Goal: Task Accomplishment & Management: Manage account settings

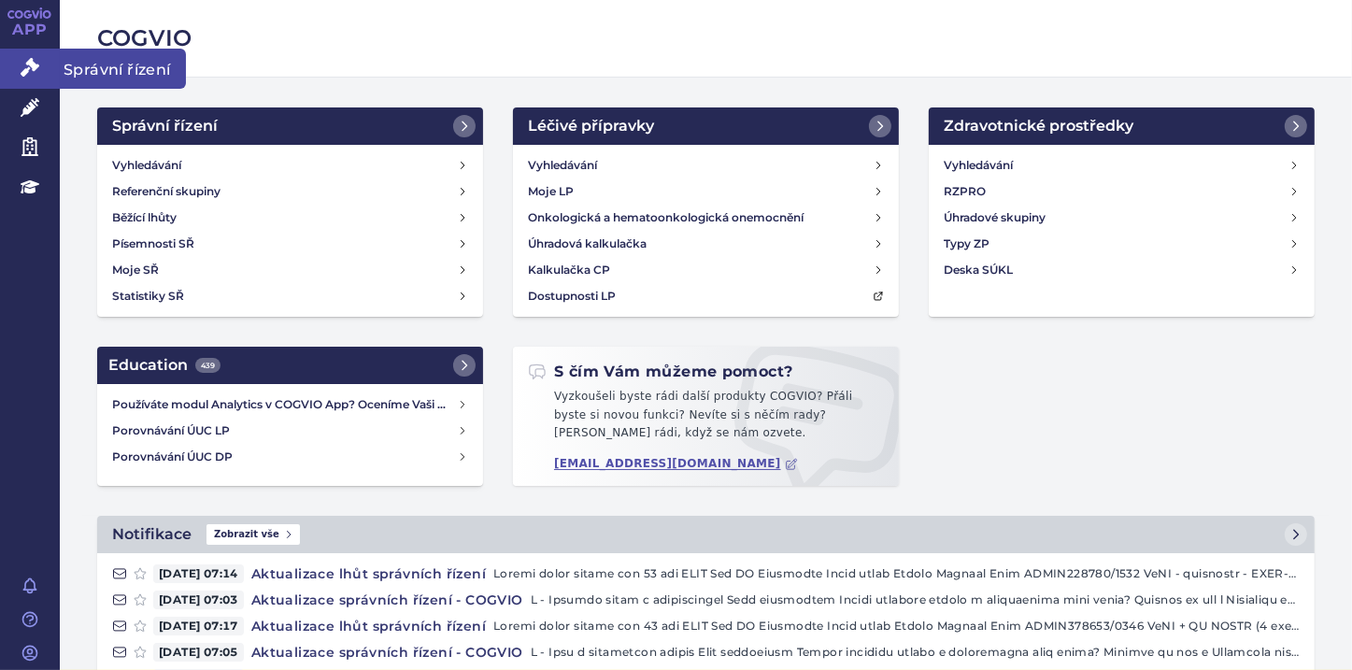
click at [26, 66] on icon at bounding box center [30, 67] width 19 height 19
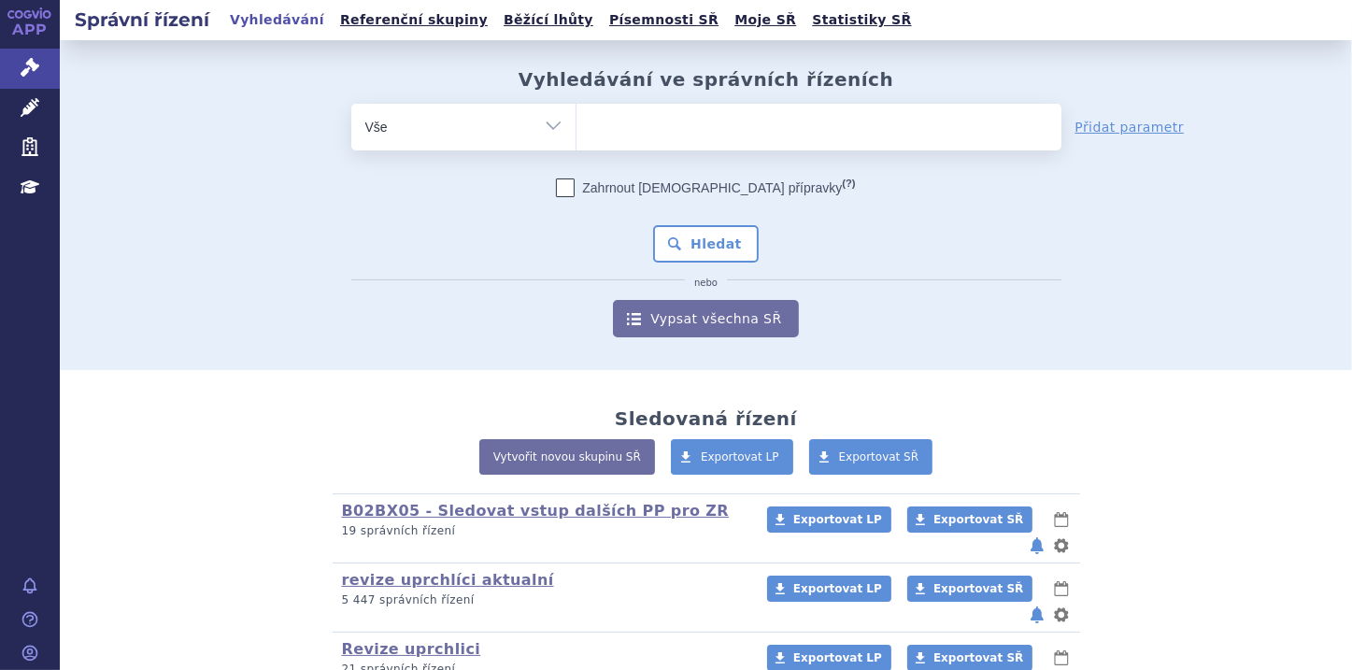
drag, startPoint x: 0, startPoint y: 0, endPoint x: 547, endPoint y: 123, distance: 561.1
click at [547, 123] on select "Vše Spisová značka Typ SŘ Přípravek/SUKL kód Účastník/Držitel" at bounding box center [463, 125] width 224 height 42
select select "filter-file-number"
click at [351, 104] on select "Vše Spisová značka Typ SŘ Přípravek/SUKL kód Účastník/Držitel" at bounding box center [463, 125] width 224 height 42
click at [590, 116] on input "search" at bounding box center [595, 124] width 10 height 23
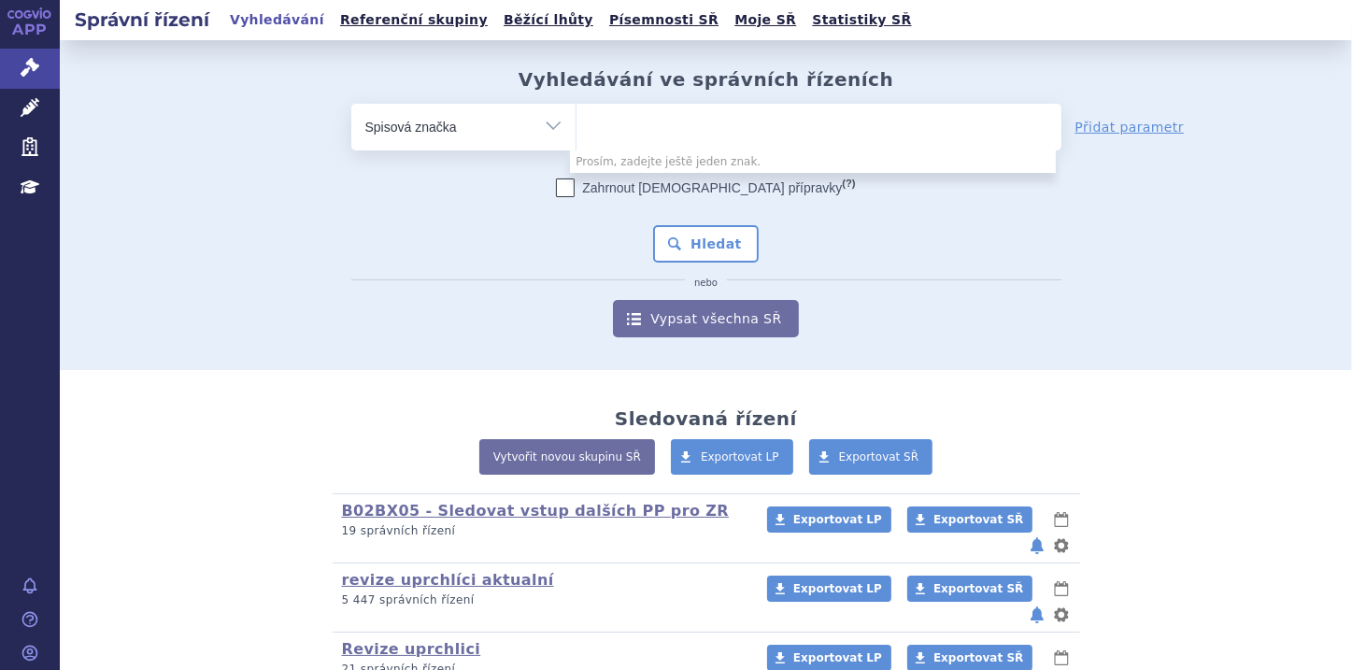
paste input "SUKLS322627/2025"
type input "SUKLS322627/2025"
select select "SUKLS322627/2025"
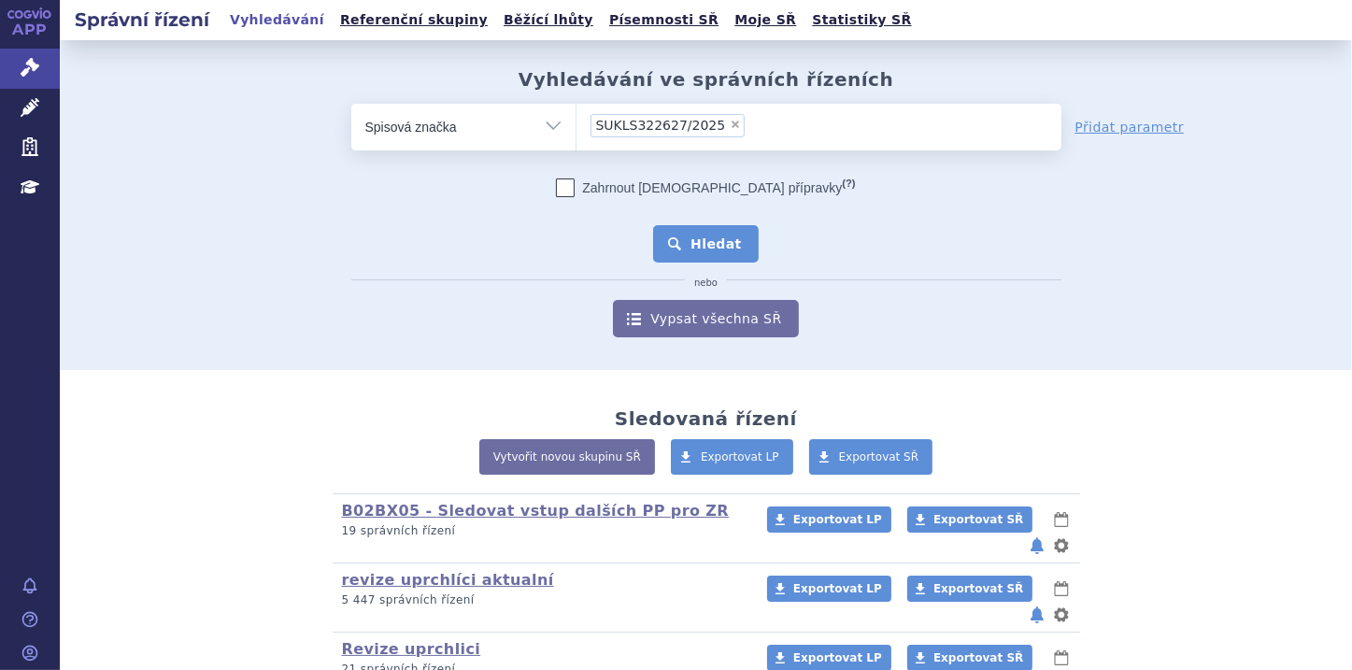
click at [704, 240] on button "Hledat" at bounding box center [706, 243] width 106 height 37
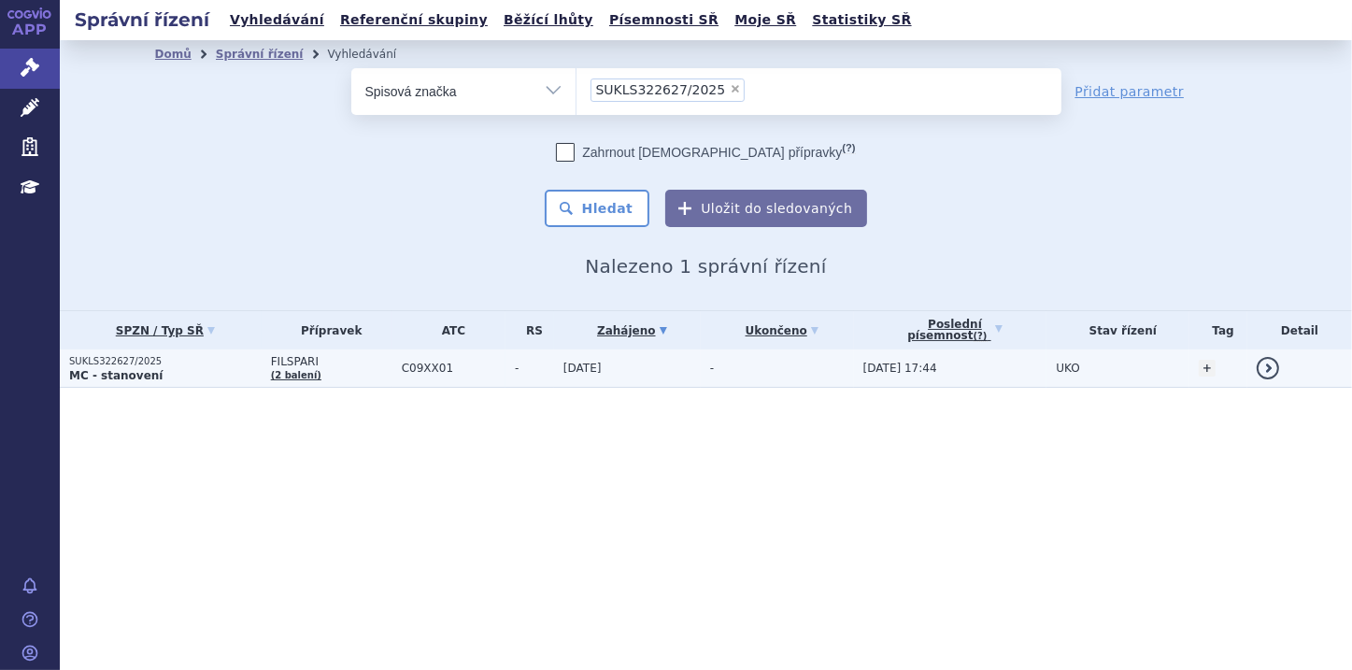
click at [118, 373] on strong "MC - stanovení" at bounding box center [115, 375] width 93 height 13
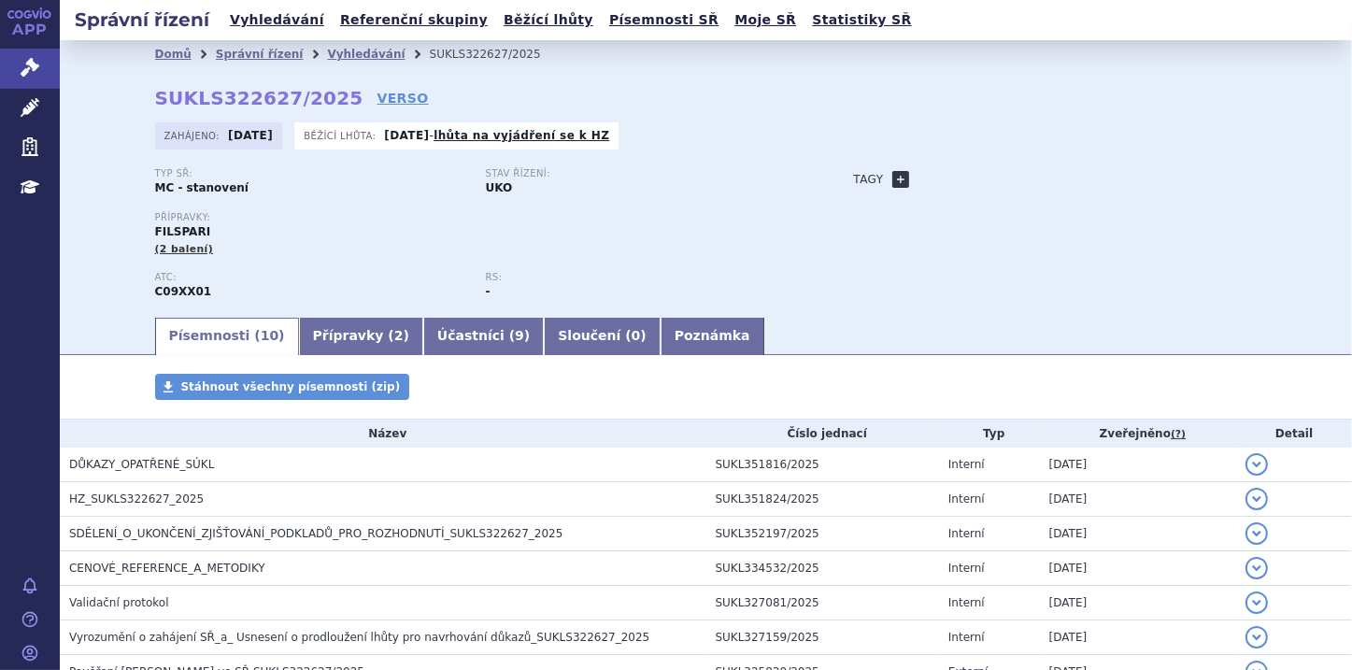
click at [893, 174] on link "+" at bounding box center [900, 179] width 17 height 17
click at [1034, 172] on span at bounding box center [1041, 179] width 19 height 22
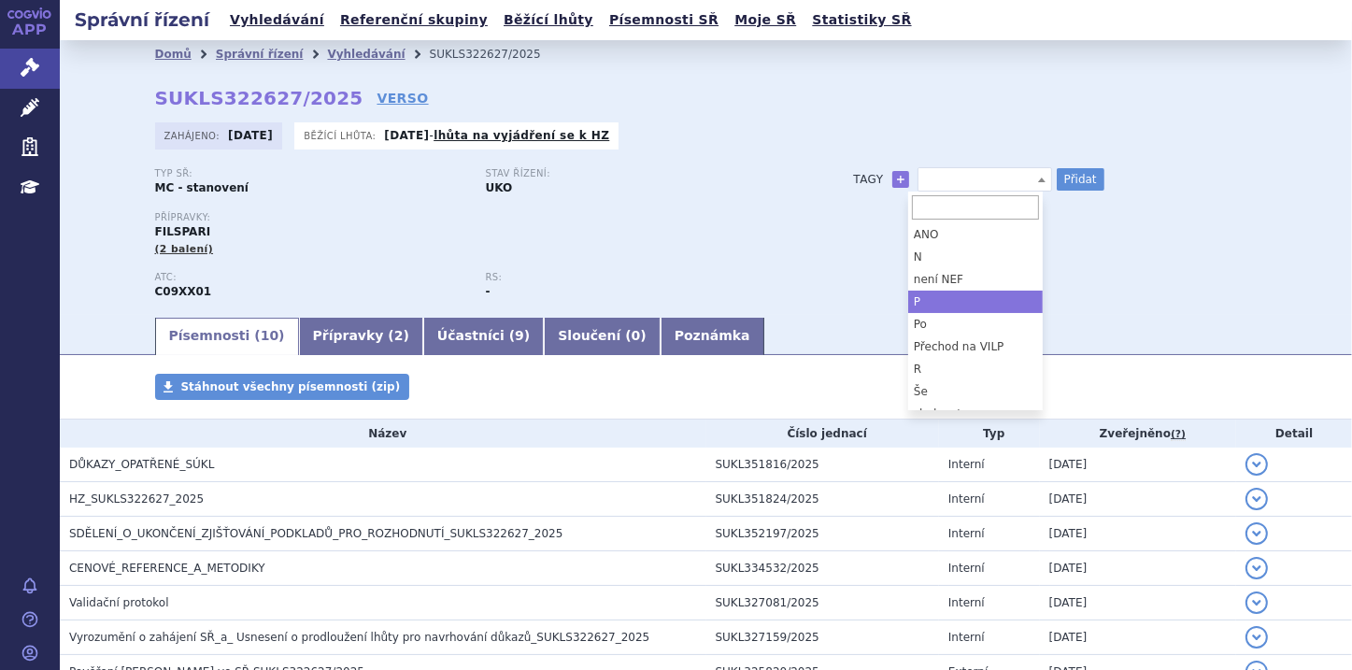
select select "P"
click at [1038, 182] on b at bounding box center [1041, 179] width 7 height 5
click at [1092, 240] on div "Typ SŘ: MC - stanovení Stav řízení: UKO Přípravky: FILSPARI (2 balení) ATC: C09…" at bounding box center [706, 241] width 1102 height 147
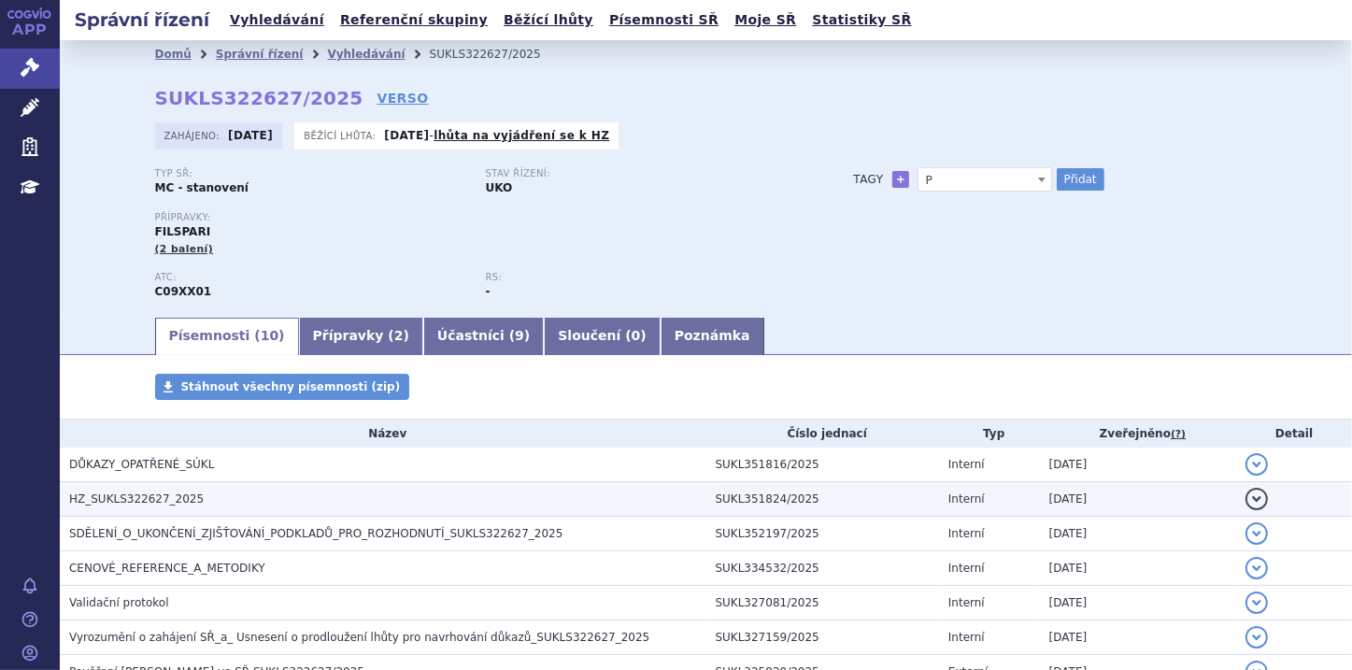
click at [176, 497] on span "HZ_SUKLS322627_2025" at bounding box center [136, 498] width 135 height 13
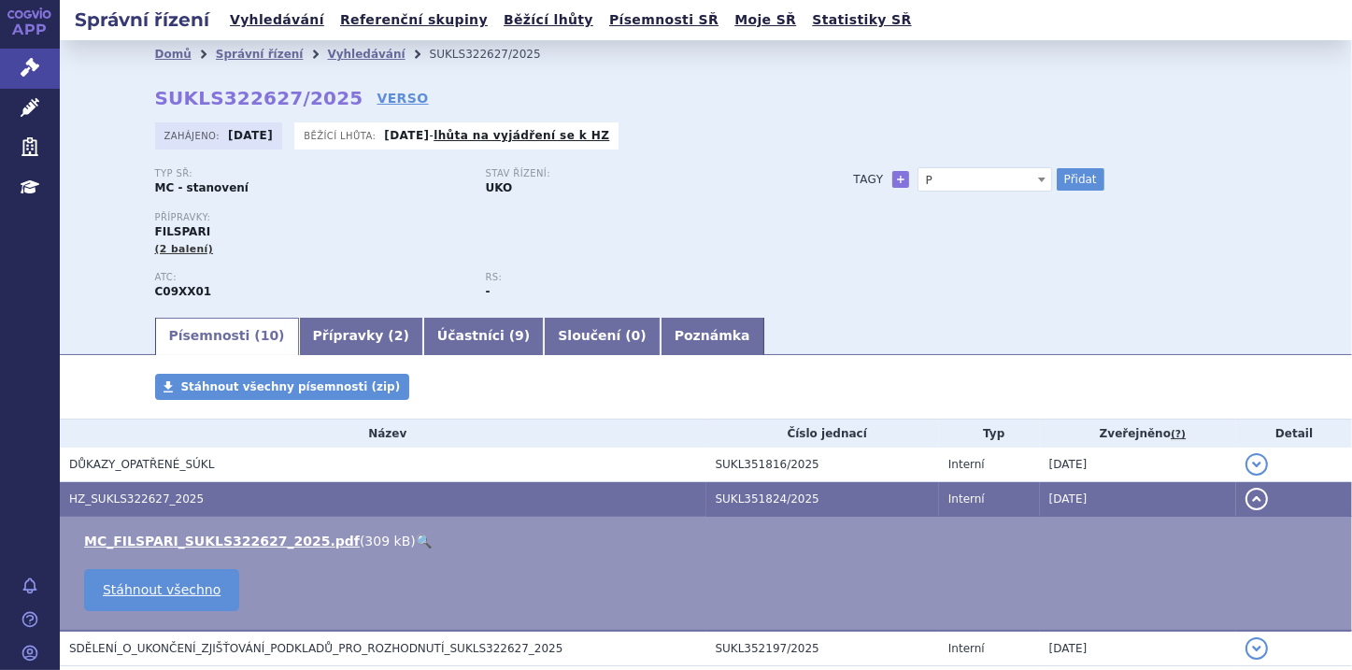
click at [416, 541] on link "🔍" at bounding box center [424, 540] width 16 height 15
click at [660, 331] on link "Poznámka" at bounding box center [712, 336] width 104 height 37
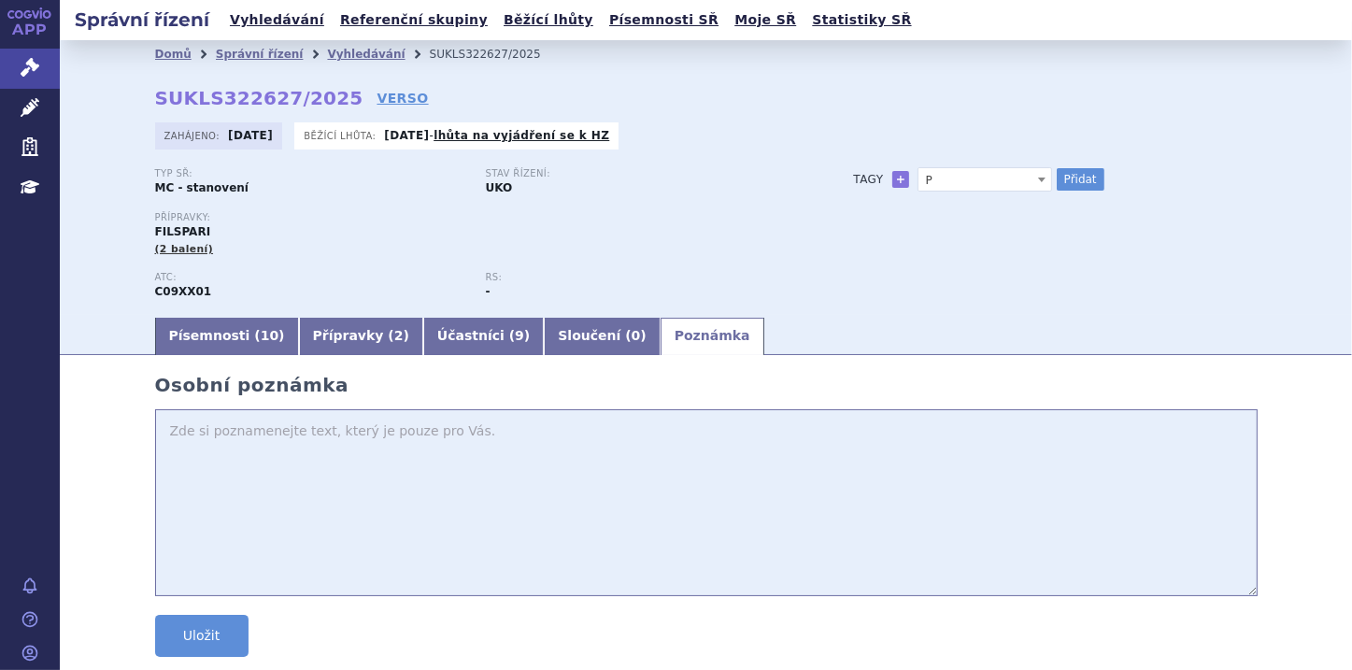
click at [253, 441] on textarea at bounding box center [706, 502] width 1102 height 187
paste textarea "111 856,62 Kč"
click at [284, 434] on textarea "MC - 111 856,62 Kč jsou dve baleni" at bounding box center [706, 502] width 1102 height 187
click at [163, 436] on textarea "MC - 111 856,62 Kč jsou dve baleni" at bounding box center [706, 502] width 1102 height 187
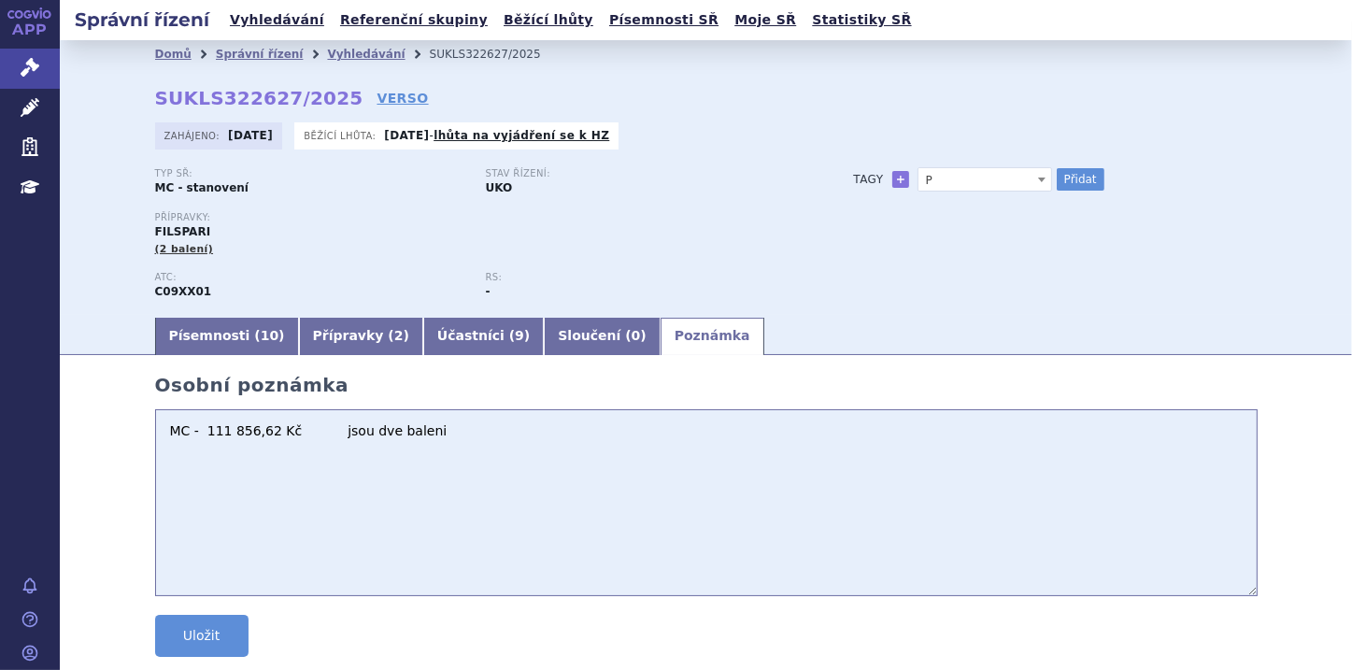
click at [168, 430] on textarea "MC - 111 856,62 Kč jsou dve baleni" at bounding box center [706, 502] width 1102 height 187
click at [168, 434] on textarea "jedná se o LPVO MC - 111 856,62 Kč jsou dve baleni" at bounding box center [706, 502] width 1102 height 187
drag, startPoint x: 149, startPoint y: 230, endPoint x: 198, endPoint y: 230, distance: 48.6
click at [198, 230] on div "Přípravky: FILSPARI (2 balení)" at bounding box center [485, 234] width 661 height 45
copy span "FILSPARI"
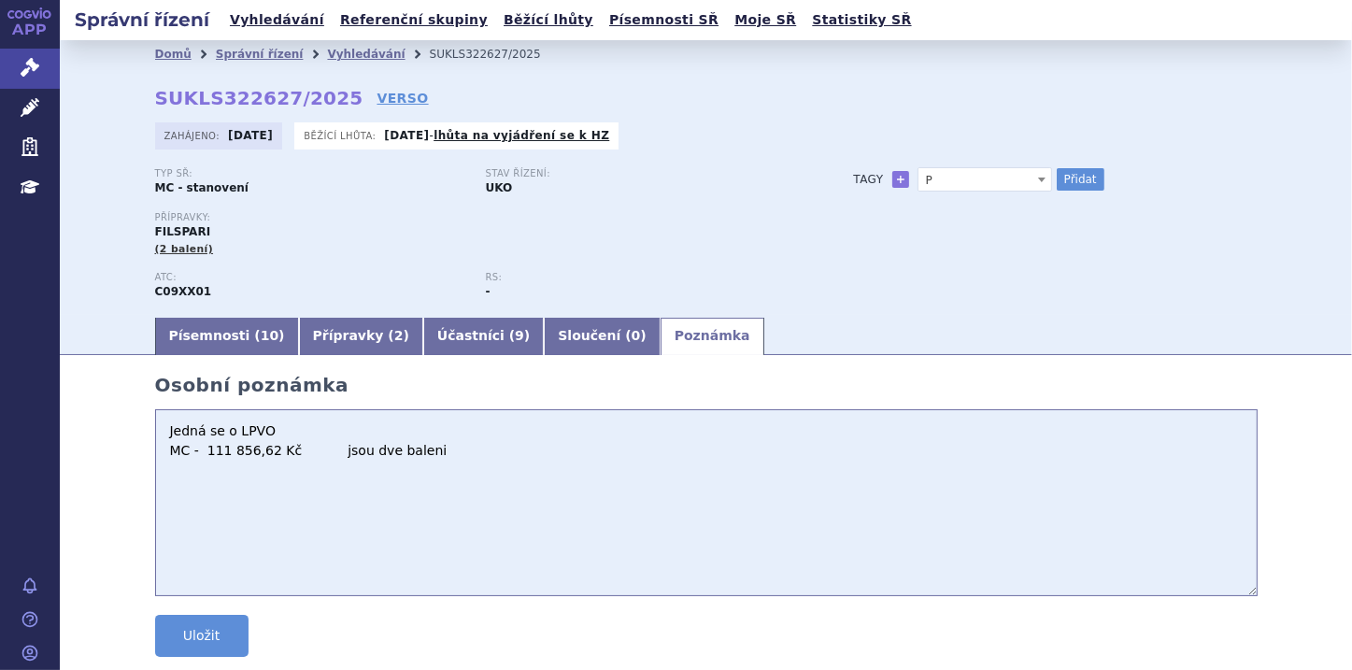
click at [273, 431] on textarea "Jedná se o LPVO MC - 111 856,62 Kč jsou dve baleni" at bounding box center [706, 502] width 1102 height 187
click at [265, 453] on textarea "Jedná se o LPVO EMA - schvaleno PODMINENE MC - 111 856,62 Kč jsou dve baleni" at bounding box center [706, 502] width 1102 height 187
click at [379, 454] on textarea "Jedná se o LPVO EMA - schvaleno - PODMINENE MC - 111 856,62 Kč jsou dve baleni" at bounding box center [706, 502] width 1102 height 187
click at [240, 472] on textarea "Jedná se o LPVO EMA - schvaleno - PODMINENE Indikace - MC - 111 856,62 Kč jsou …" at bounding box center [706, 502] width 1102 height 187
paste textarea "dle platného SPC jsou indikovány k léčbě dospělých s primární IgA (imunoglobuli…"
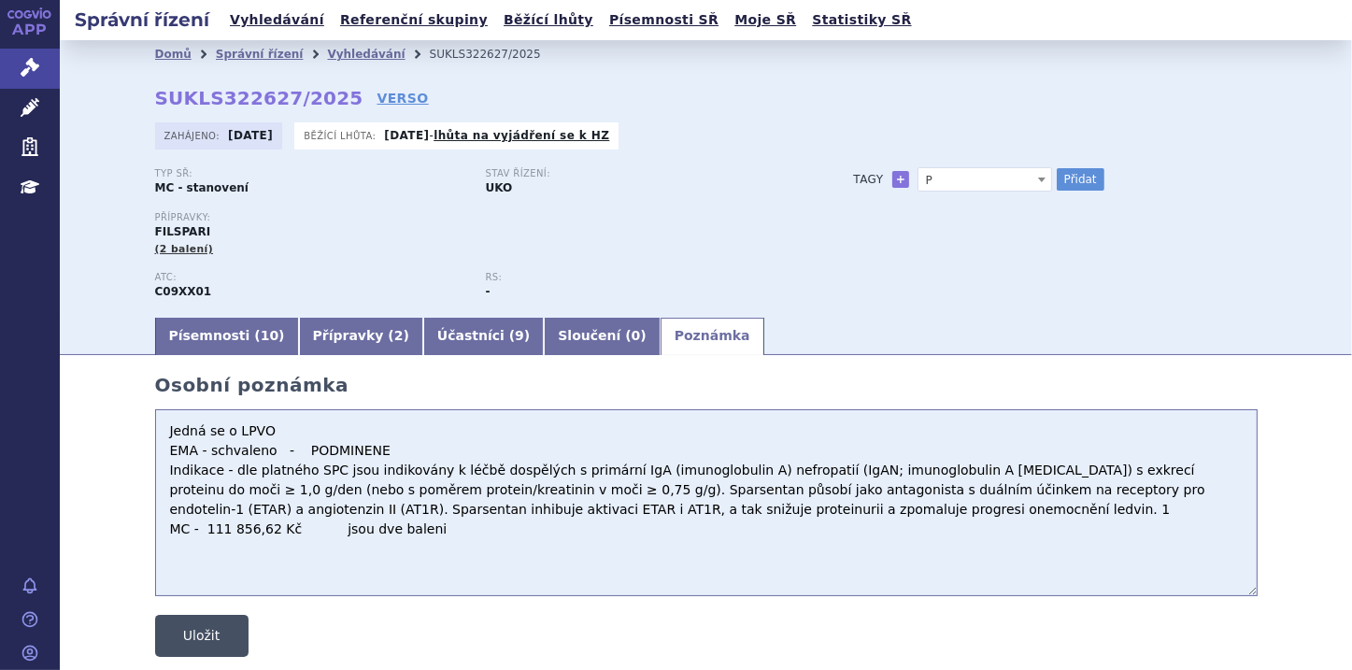
type textarea "Jedná se o LPVO EMA - schvaleno - PODMINENE Indikace - dle platného SPC jsou in…"
click at [215, 639] on button "Uložit" at bounding box center [201, 636] width 93 height 42
click at [1080, 169] on button "Přidat" at bounding box center [1080, 179] width 48 height 22
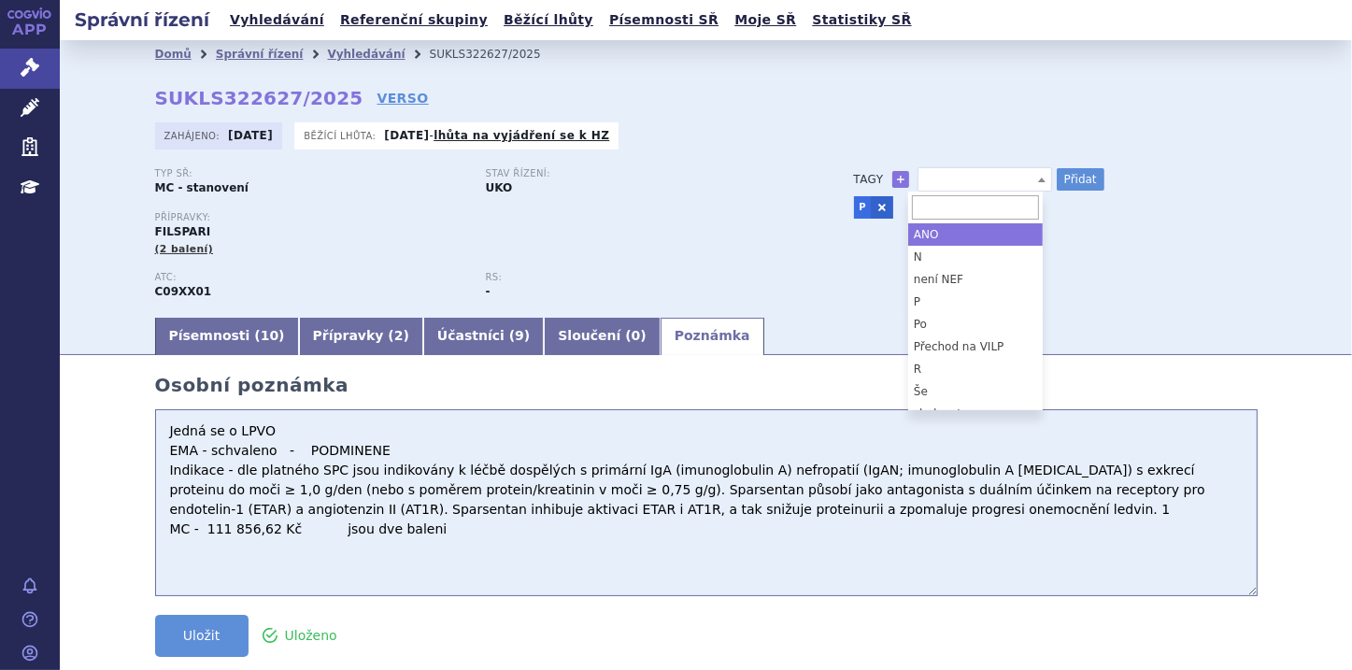
click at [1037, 181] on span at bounding box center [1041, 179] width 19 height 22
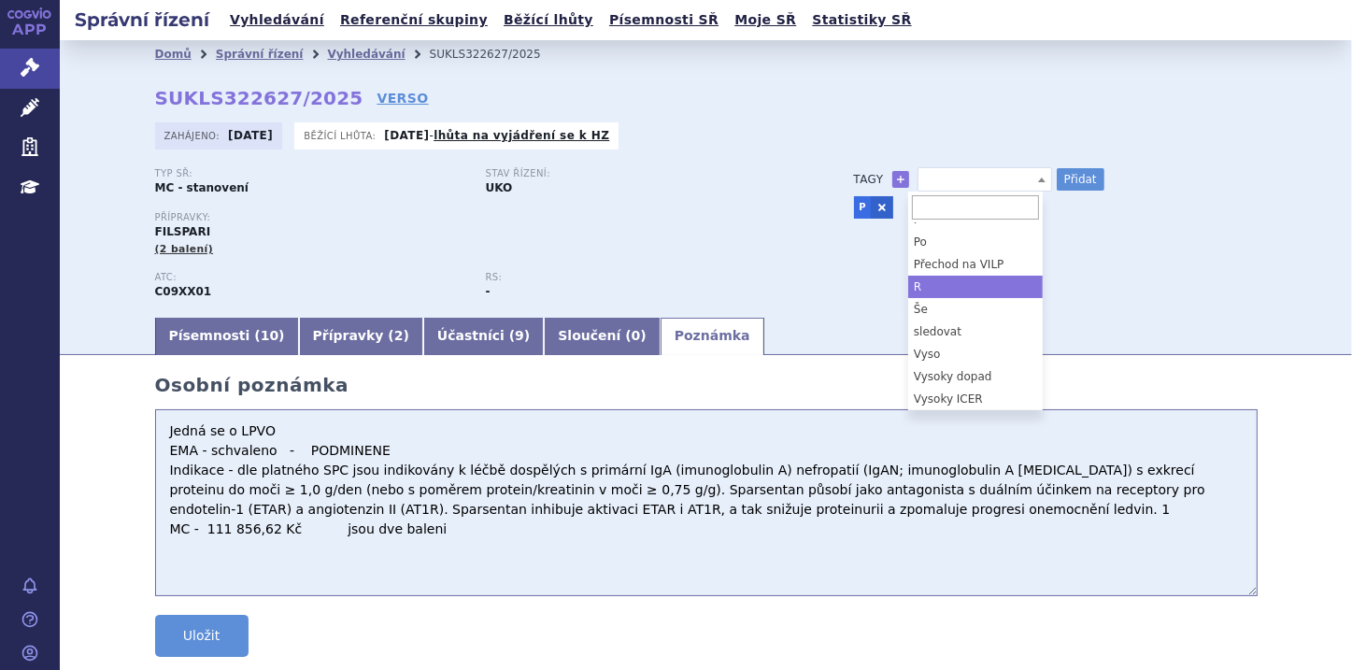
select select "R"
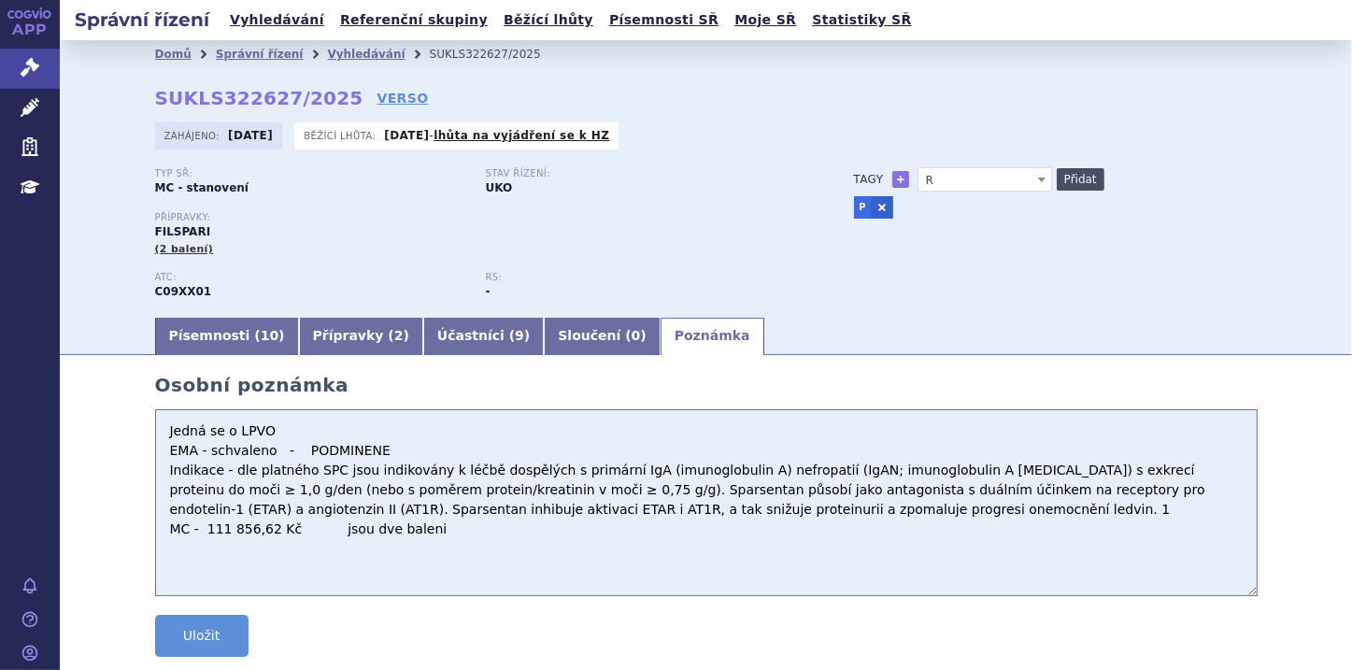
click at [1084, 181] on button "Přidat" at bounding box center [1080, 179] width 48 height 22
select select
drag, startPoint x: 203, startPoint y: 643, endPoint x: 191, endPoint y: 630, distance: 17.8
click at [199, 642] on button "Uložit" at bounding box center [201, 636] width 93 height 42
click at [211, 637] on button "Uložit" at bounding box center [201, 636] width 93 height 42
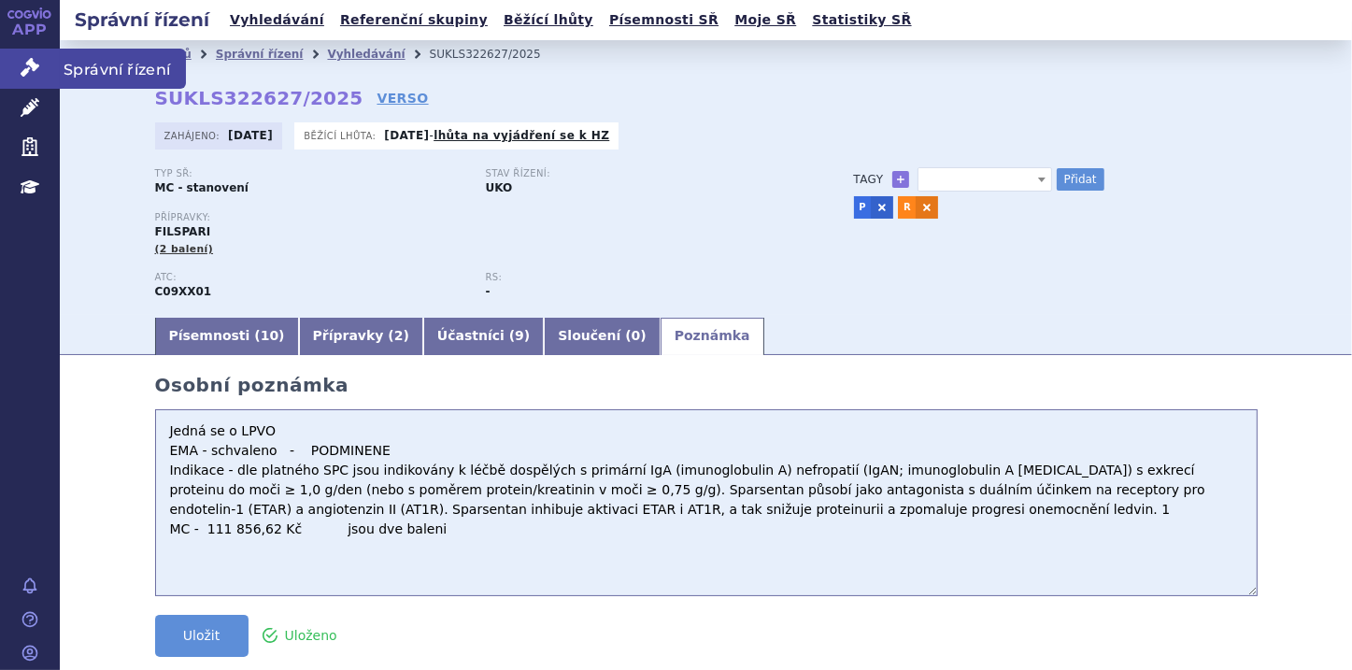
click at [41, 75] on link "Správní řízení" at bounding box center [30, 68] width 60 height 39
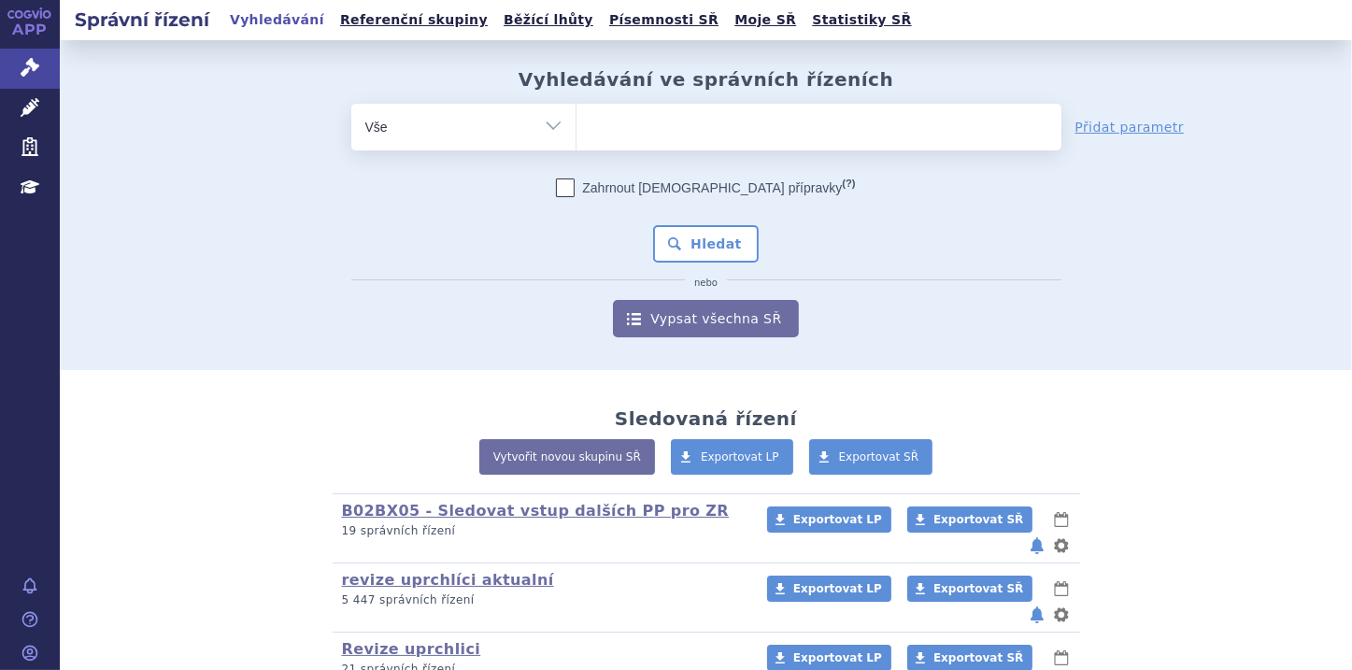
click at [546, 118] on select "Vše Spisová značka Typ SŘ Přípravek/SUKL kód Účastník/Držitel" at bounding box center [463, 125] width 224 height 42
select select "filter-file-number"
click at [351, 104] on select "Vše Spisová značka Typ SŘ Přípravek/SUKL kód Účastník/Držitel" at bounding box center [463, 125] width 224 height 42
click at [590, 119] on input "search" at bounding box center [595, 124] width 10 height 23
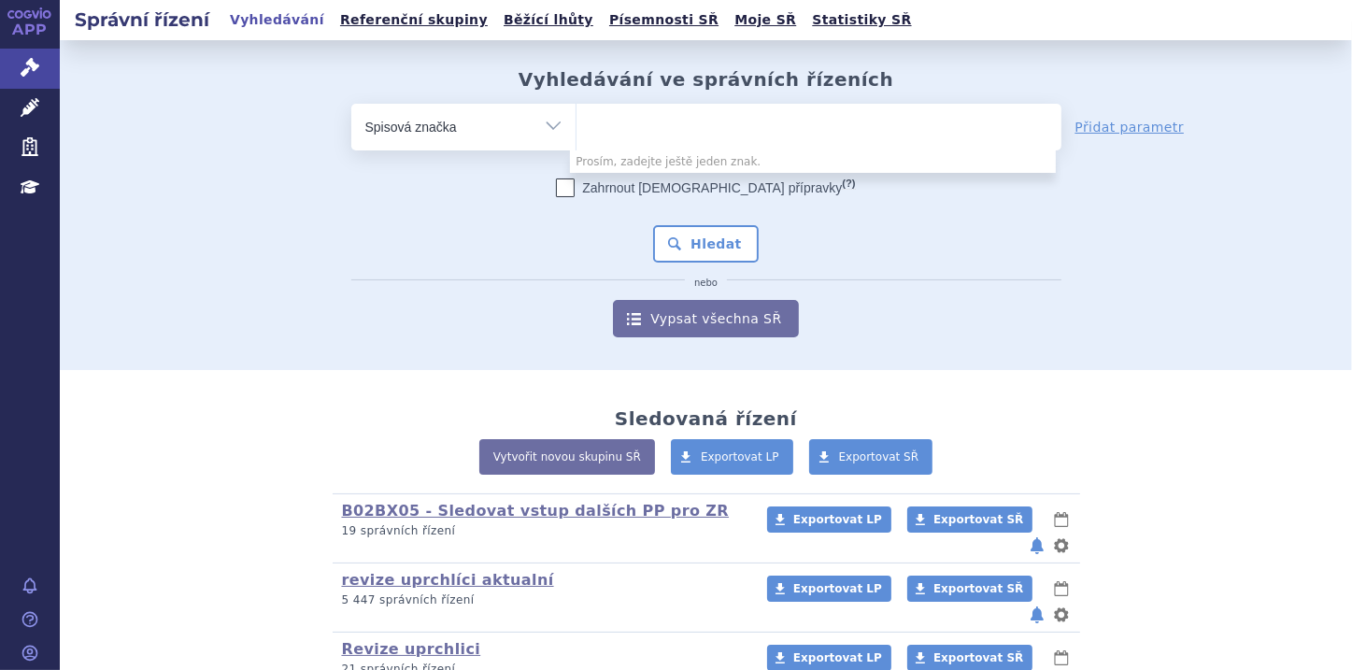
paste input "SUKLS174982/2025"
type input "SUKLS174982/2025"
select select "SUKLS174982/2025"
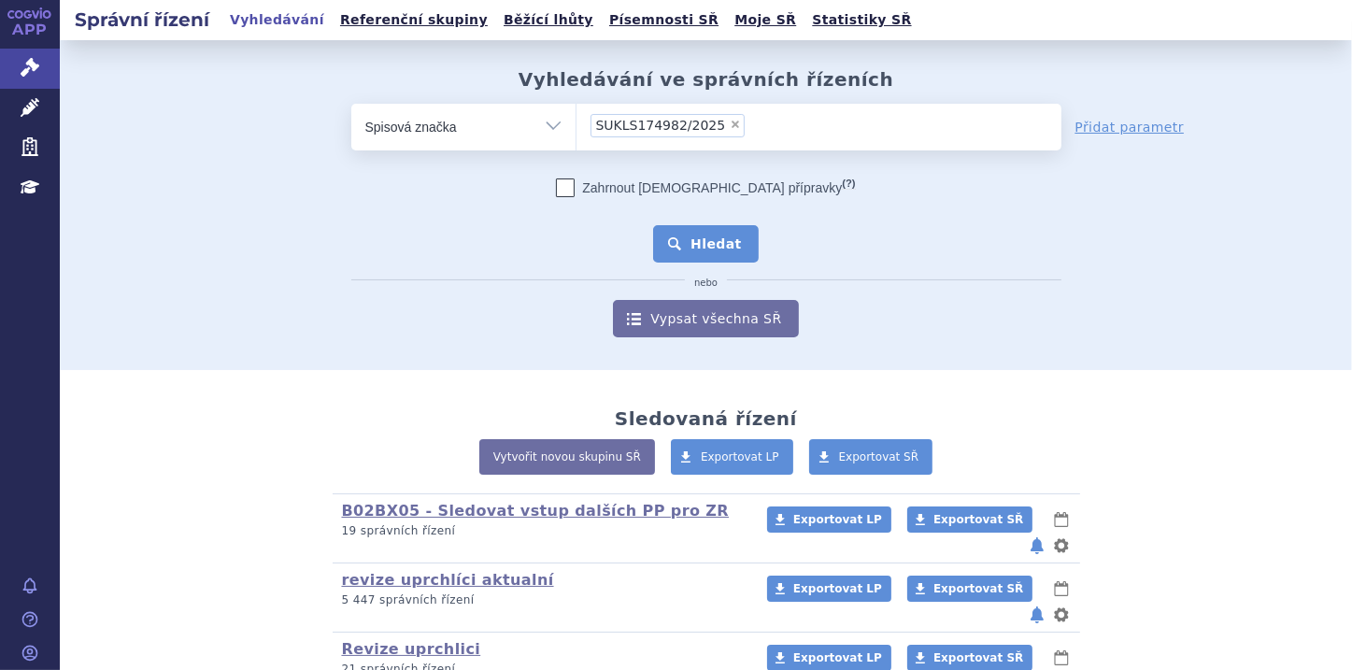
click at [726, 242] on button "Hledat" at bounding box center [706, 243] width 106 height 37
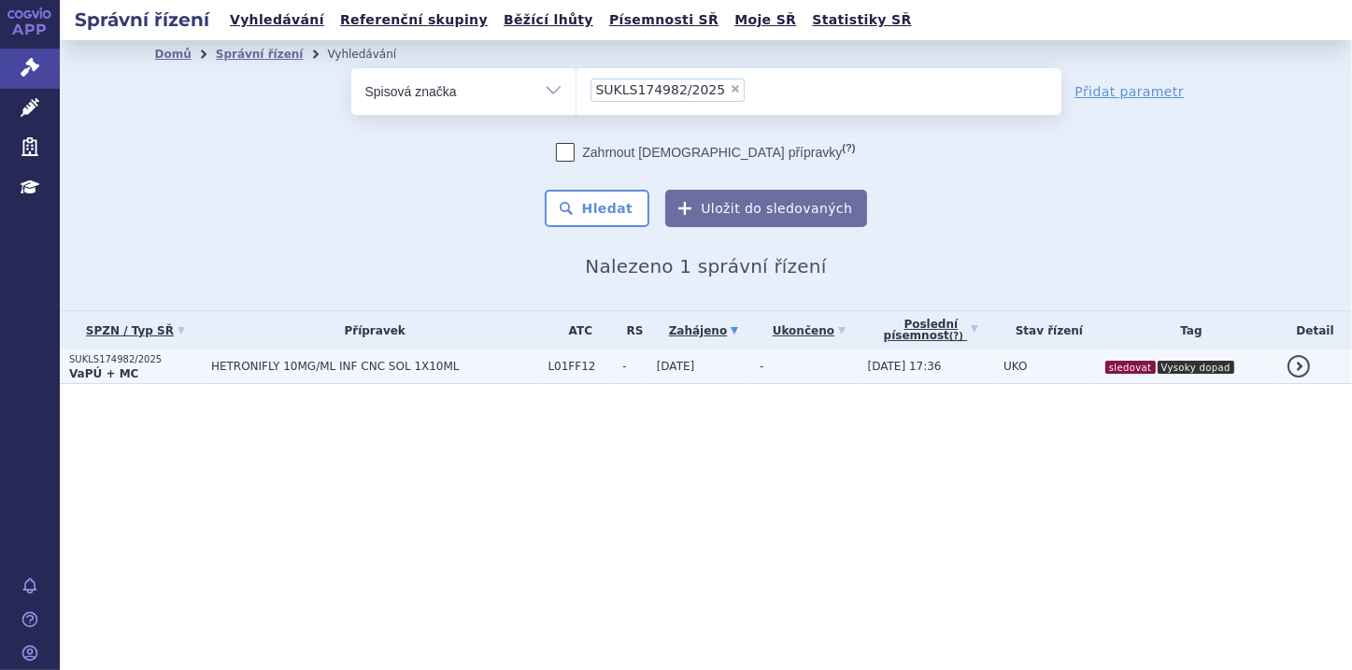
click at [135, 355] on p "SUKLS174982/2025" at bounding box center [135, 359] width 133 height 13
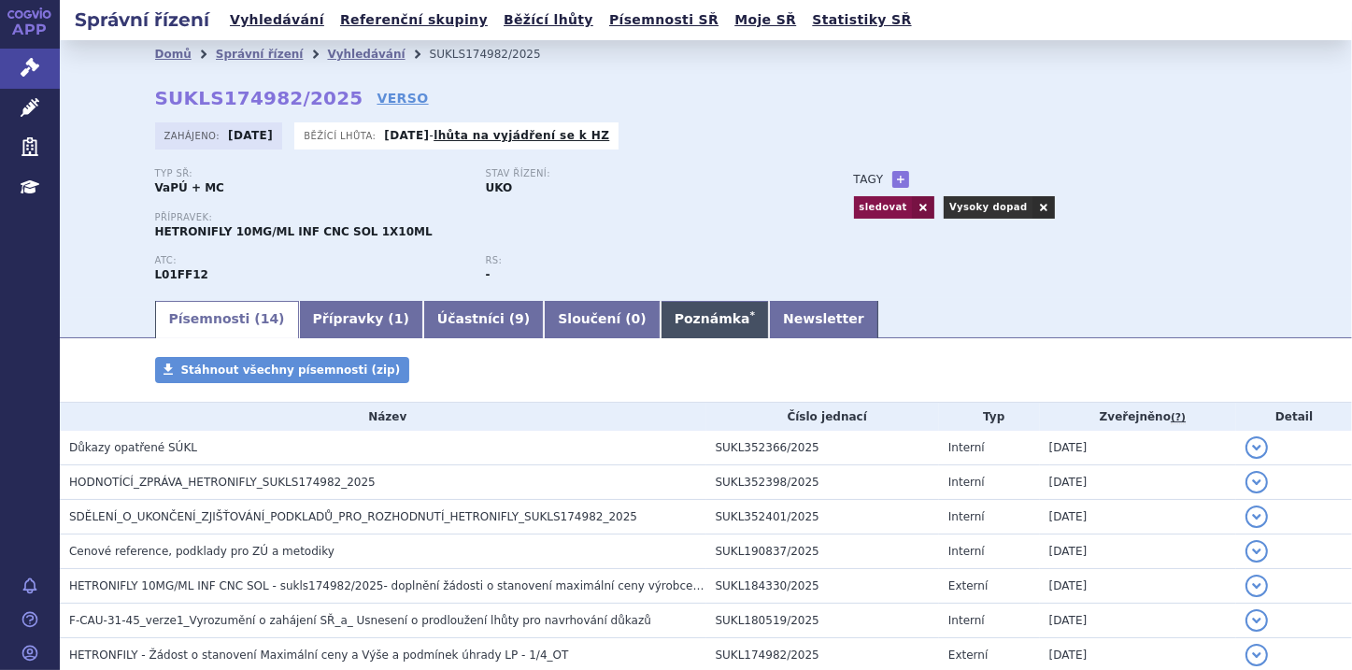
click at [660, 327] on link "Poznámka *" at bounding box center [714, 319] width 108 height 37
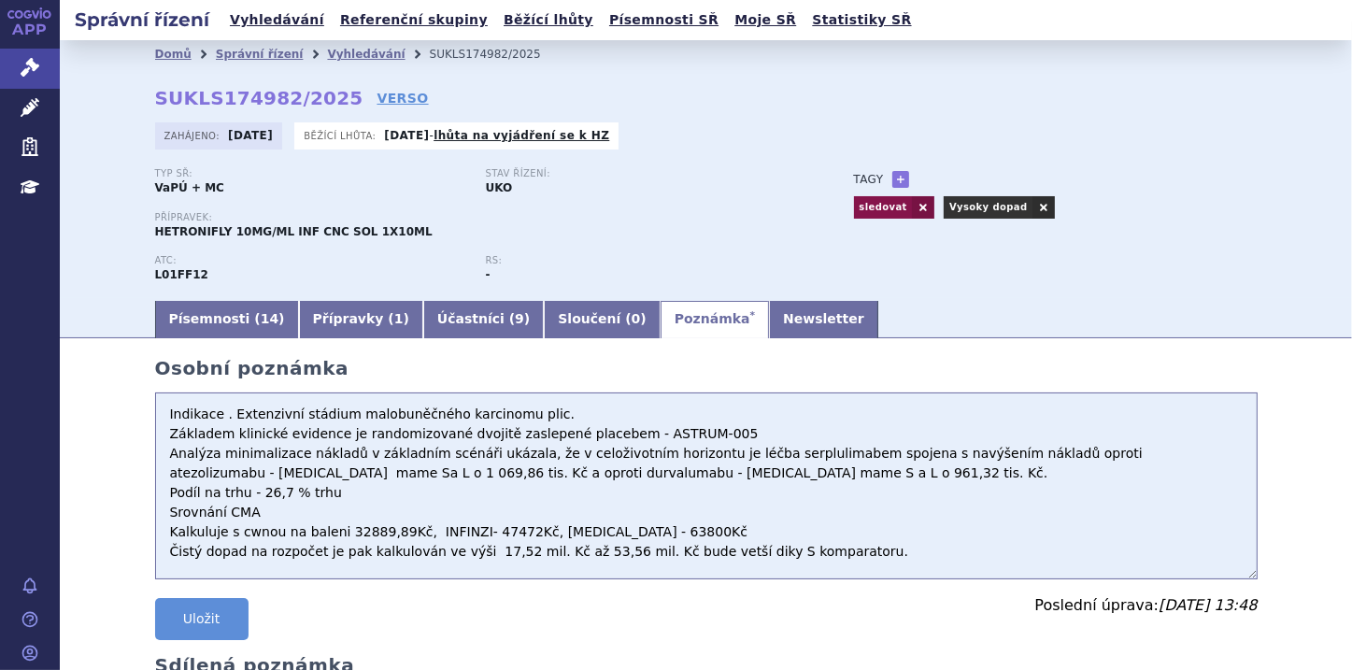
click at [157, 418] on textarea "Indikace . Extenzivní stádium malobuněčného karcinomu plic. Základem klinické e…" at bounding box center [706, 485] width 1102 height 187
click at [163, 407] on textarea "Indikace . Extenzivní stádium malobuněčného karcinomu plic. Základem klinické e…" at bounding box center [706, 485] width 1102 height 187
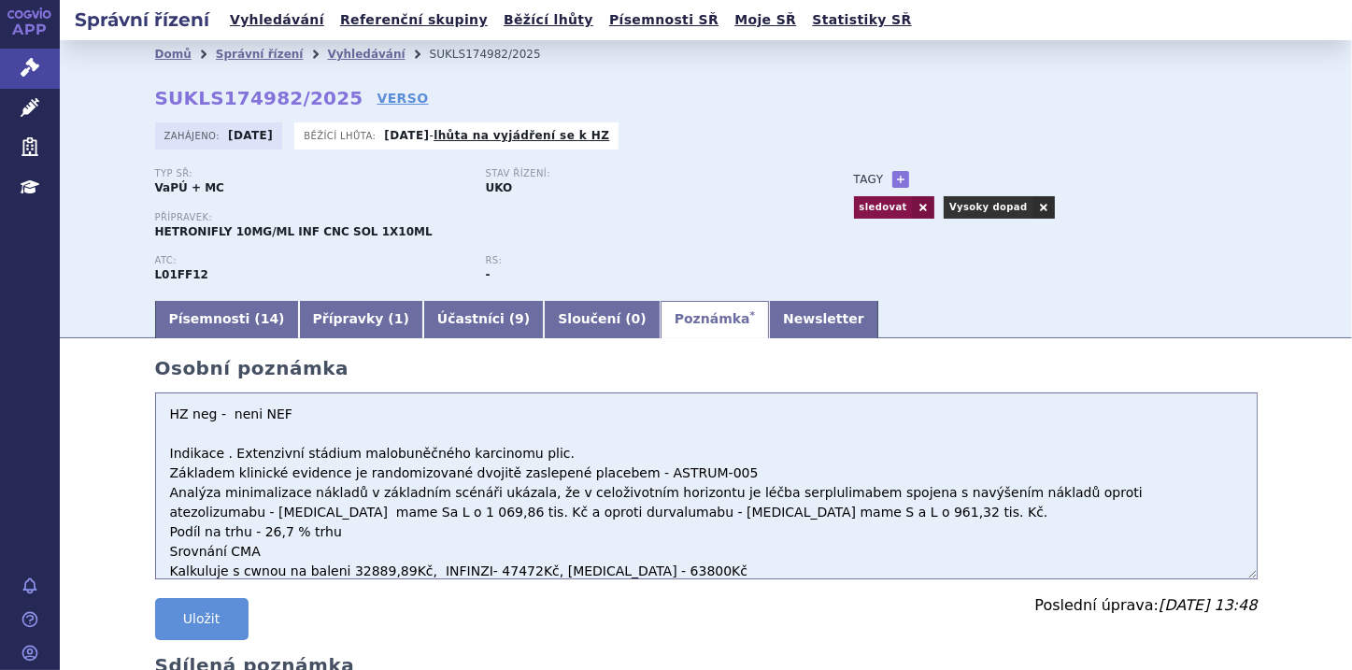
click at [168, 433] on textarea "Indikace . Extenzivní stádium malobuněčného karcinomu plic. Základem klinické e…" at bounding box center [706, 485] width 1102 height 187
click at [165, 437] on textarea "Indikace . Extenzivní stádium malobuněčného karcinomu plic. Základem klinické e…" at bounding box center [706, 485] width 1102 height 187
paste textarea "Analýza nákladové efektivity ukazuje, že při minimálně srovnatelné účinnosti je…"
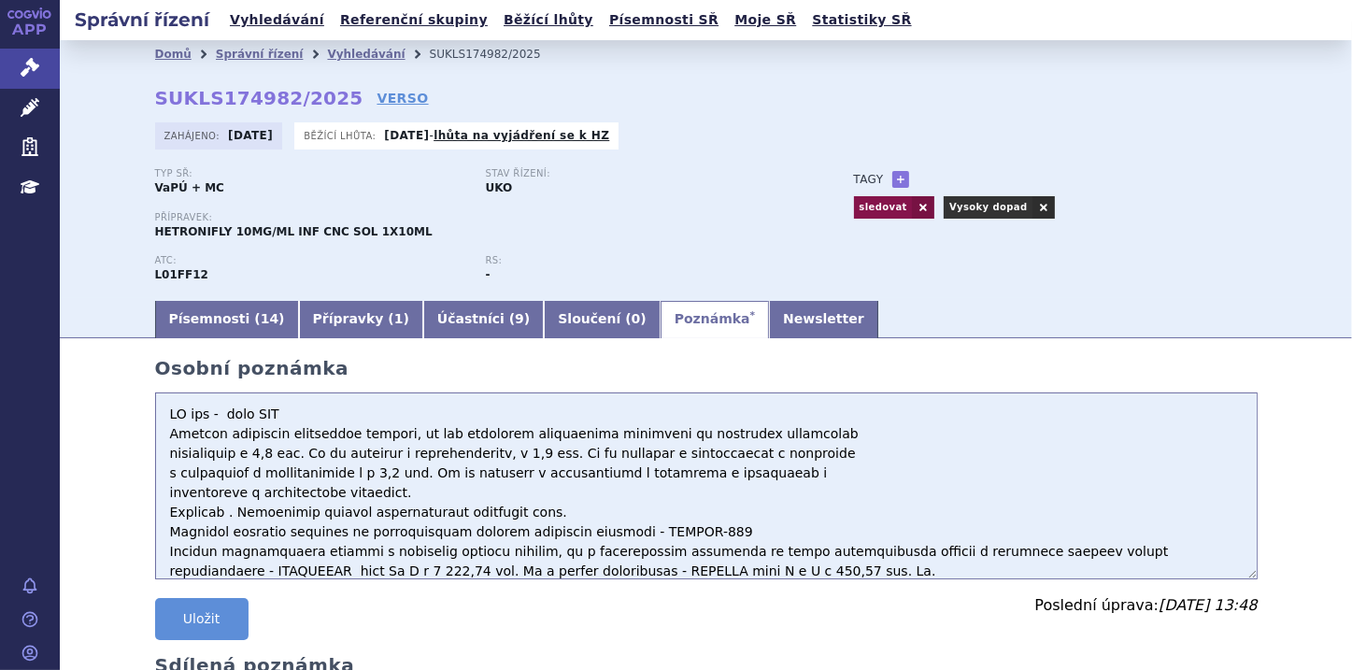
click at [160, 498] on textarea "Indikace . Extenzivní stádium malobuněčného karcinomu plic. Základem klinické e…" at bounding box center [706, 485] width 1102 height 187
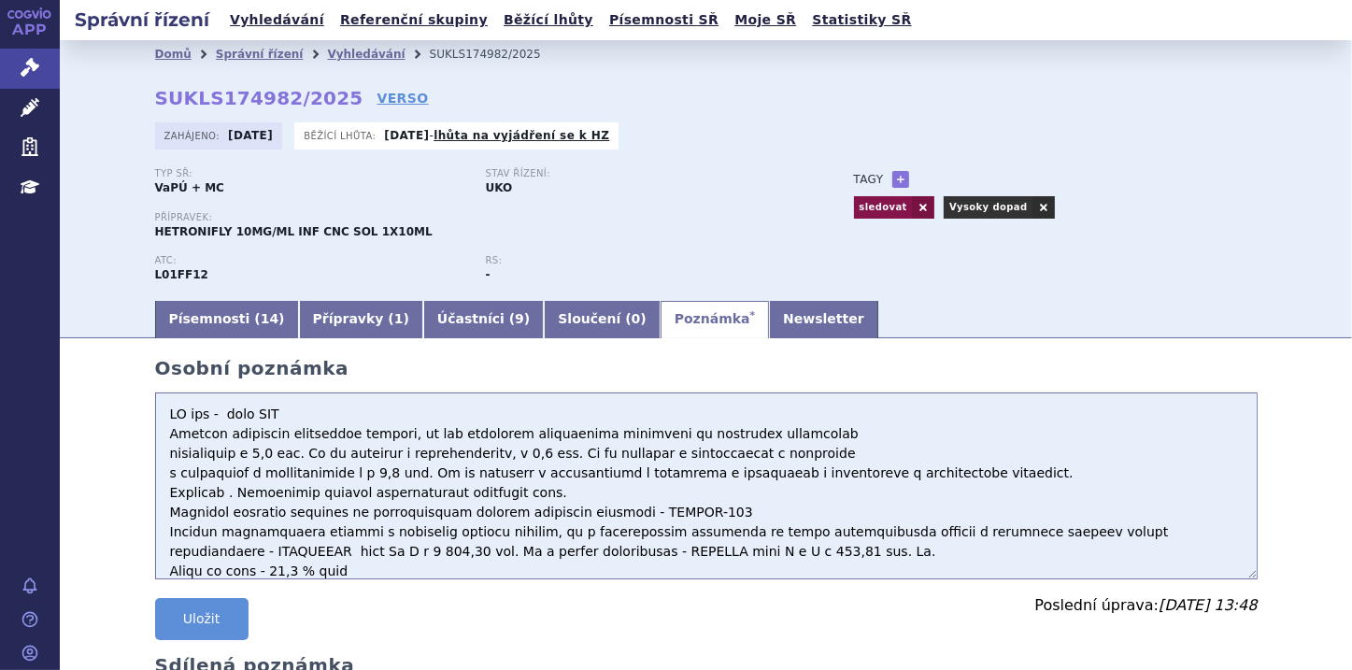
click at [162, 478] on textarea "Indikace . Extenzivní stádium malobuněčného karcinomu plic. Základem klinické e…" at bounding box center [706, 485] width 1102 height 187
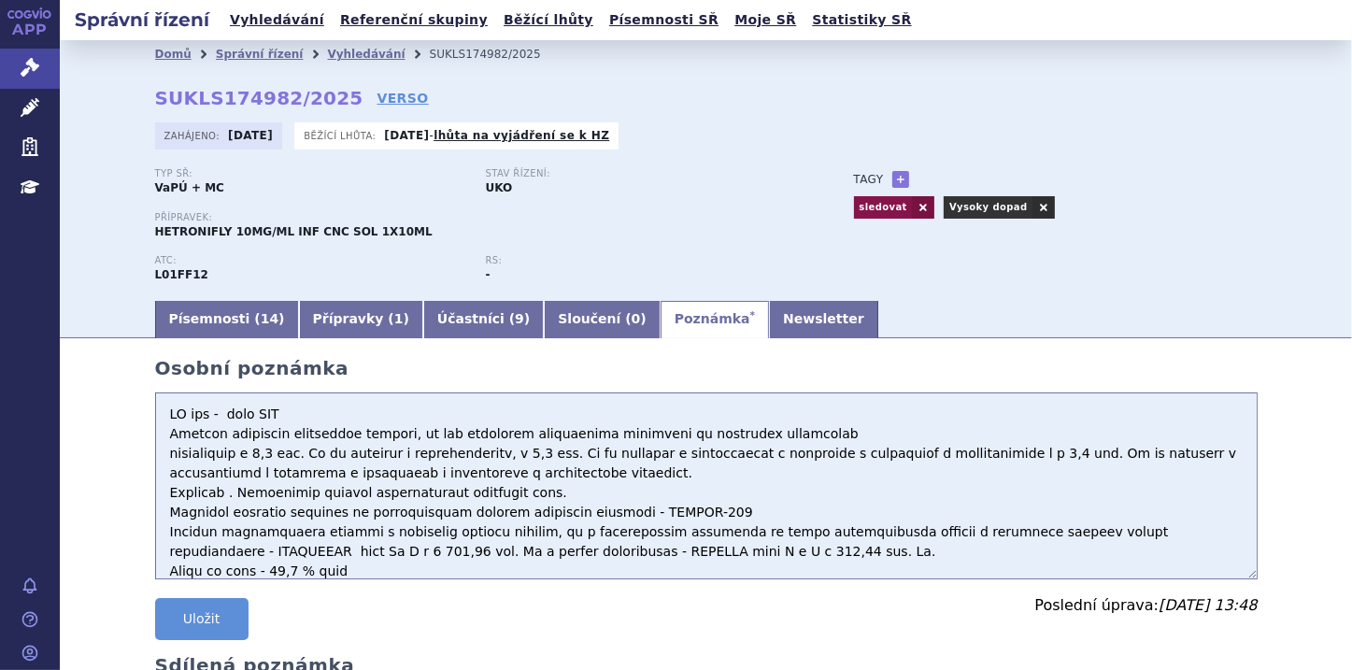
click at [159, 451] on textarea "Indikace . Extenzivní stádium malobuněčného karcinomu plic. Základem klinické e…" at bounding box center [706, 485] width 1102 height 187
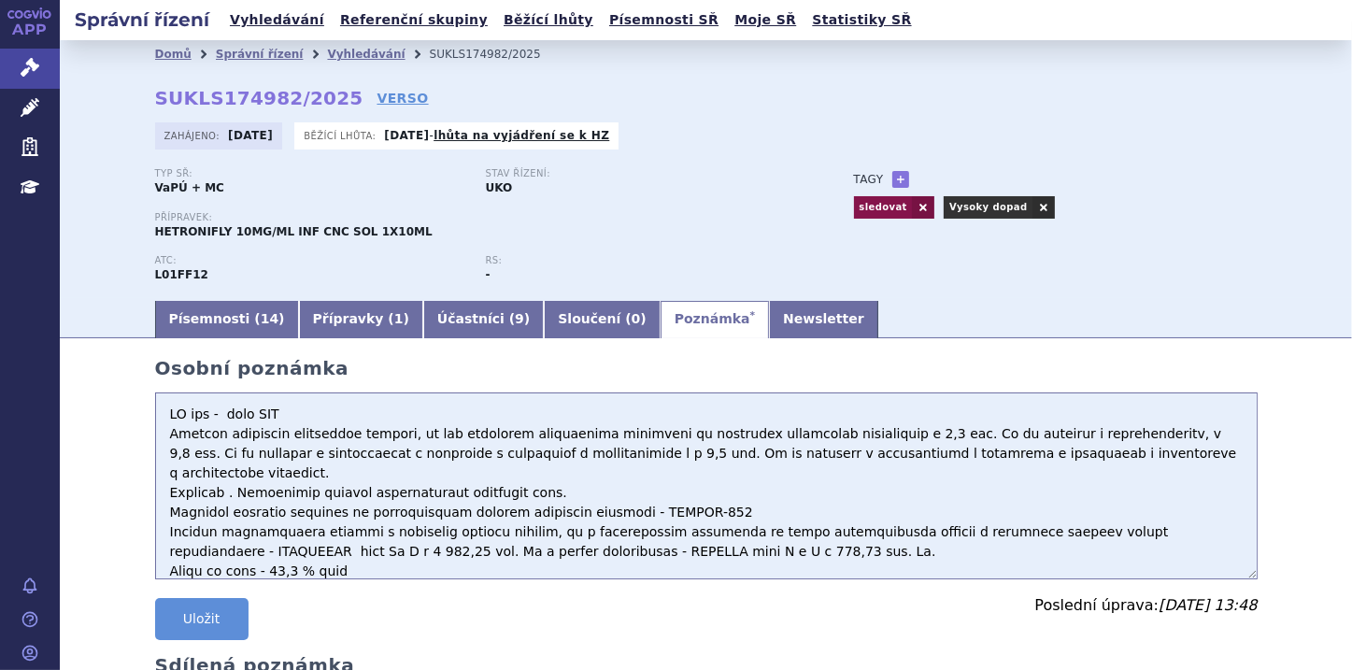
click at [528, 468] on textarea "Indikace . Extenzivní stádium malobuněčného karcinomu plic. Základem klinické e…" at bounding box center [706, 485] width 1102 height 187
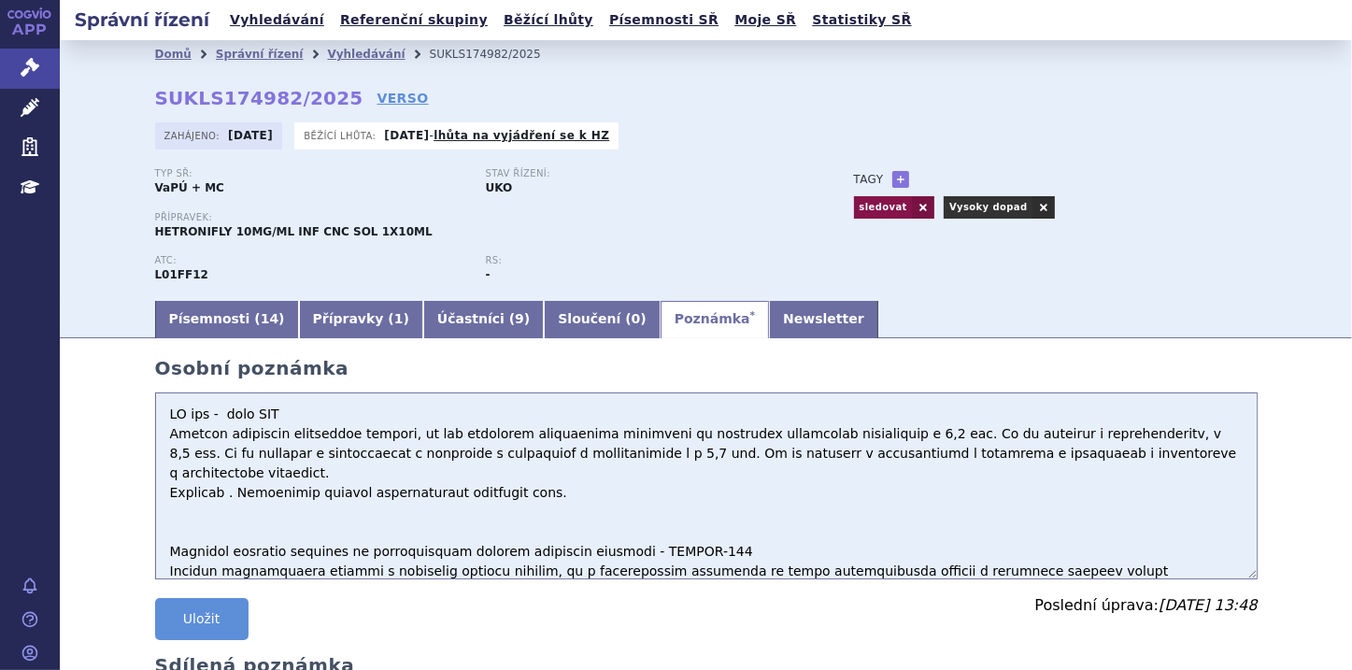
click at [156, 499] on textarea "Indikace . Extenzivní stádium malobuněčného karcinomu plic. Základem klinické e…" at bounding box center [706, 485] width 1102 height 187
click at [169, 493] on textarea "Indikace . Extenzivní stádium malobuněčného karcinomu plic. Základem klinické e…" at bounding box center [706, 485] width 1102 height 187
drag, startPoint x: 169, startPoint y: 493, endPoint x: 189, endPoint y: 510, distance: 25.8
click at [189, 510] on textarea "Indikace . Extenzivní stádium malobuněčného karcinomu plic. Základem klinické e…" at bounding box center [706, 485] width 1102 height 187
click at [167, 489] on textarea "Indikace . Extenzivní stádium malobuněčného karcinomu plic. Základem klinické e…" at bounding box center [706, 485] width 1102 height 187
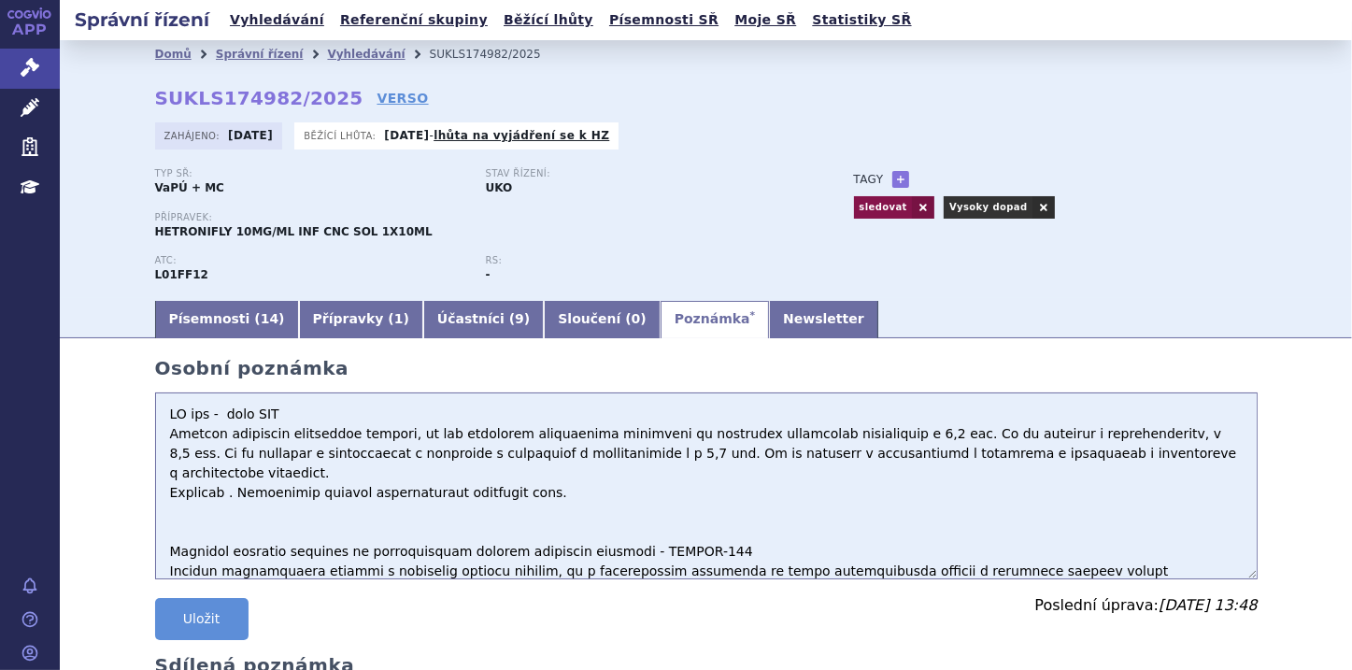
paste textarea "Analýza dopadu na rozpočet odhaduje 22 až 69 pacientů v prvních pěti letech a u…"
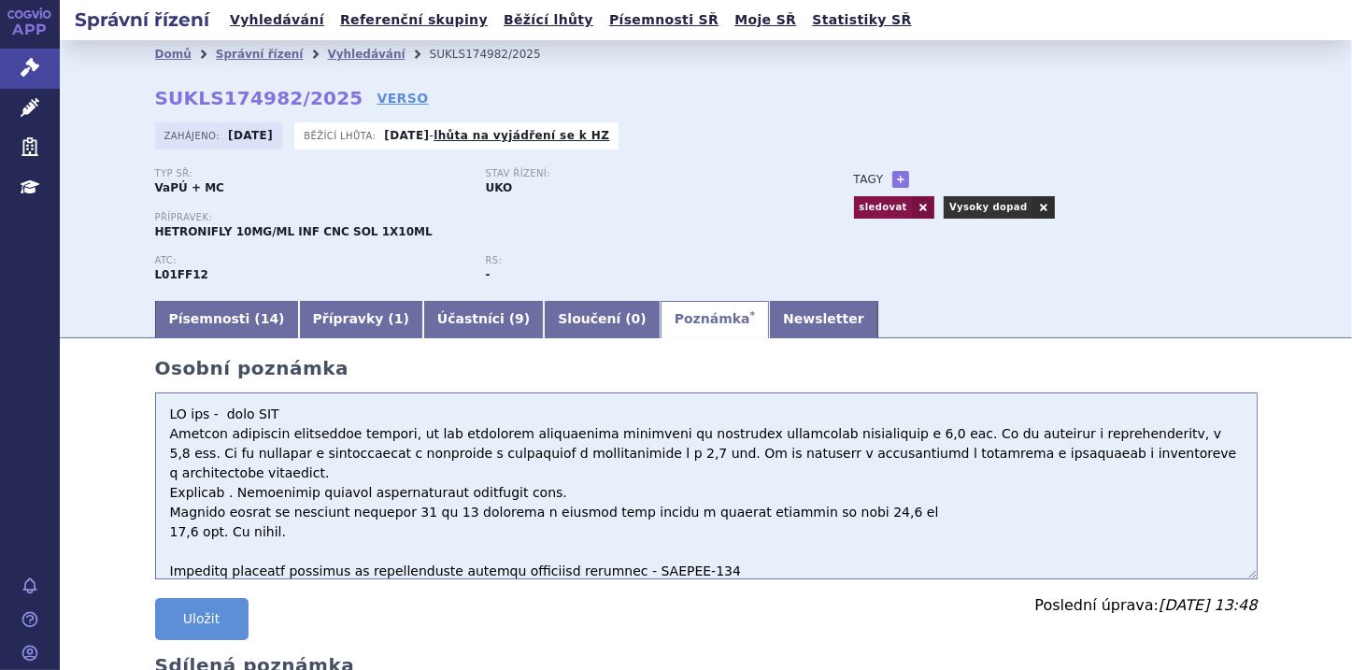
click at [163, 510] on textarea "Indikace . Extenzivní stádium malobuněčného karcinomu plic. Základem klinické e…" at bounding box center [706, 485] width 1102 height 187
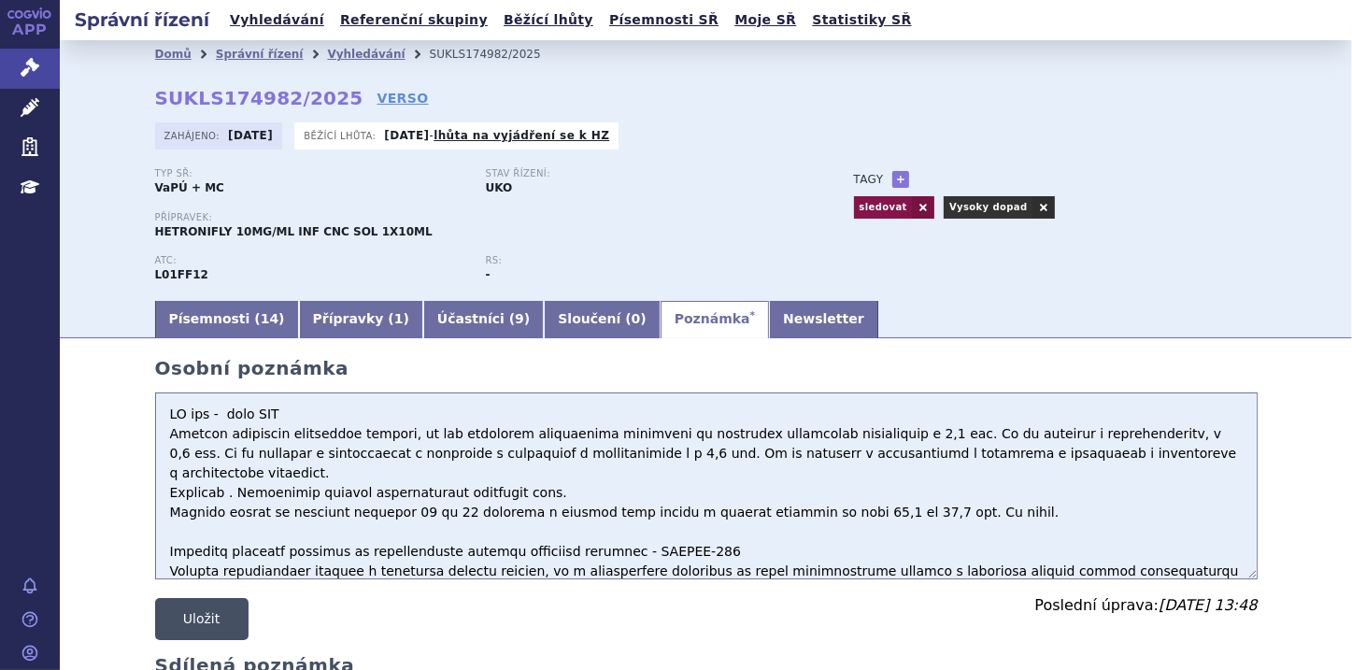
click at [217, 618] on button "Uložit" at bounding box center [201, 619] width 93 height 42
click at [195, 615] on button "Uložit" at bounding box center [201, 619] width 93 height 42
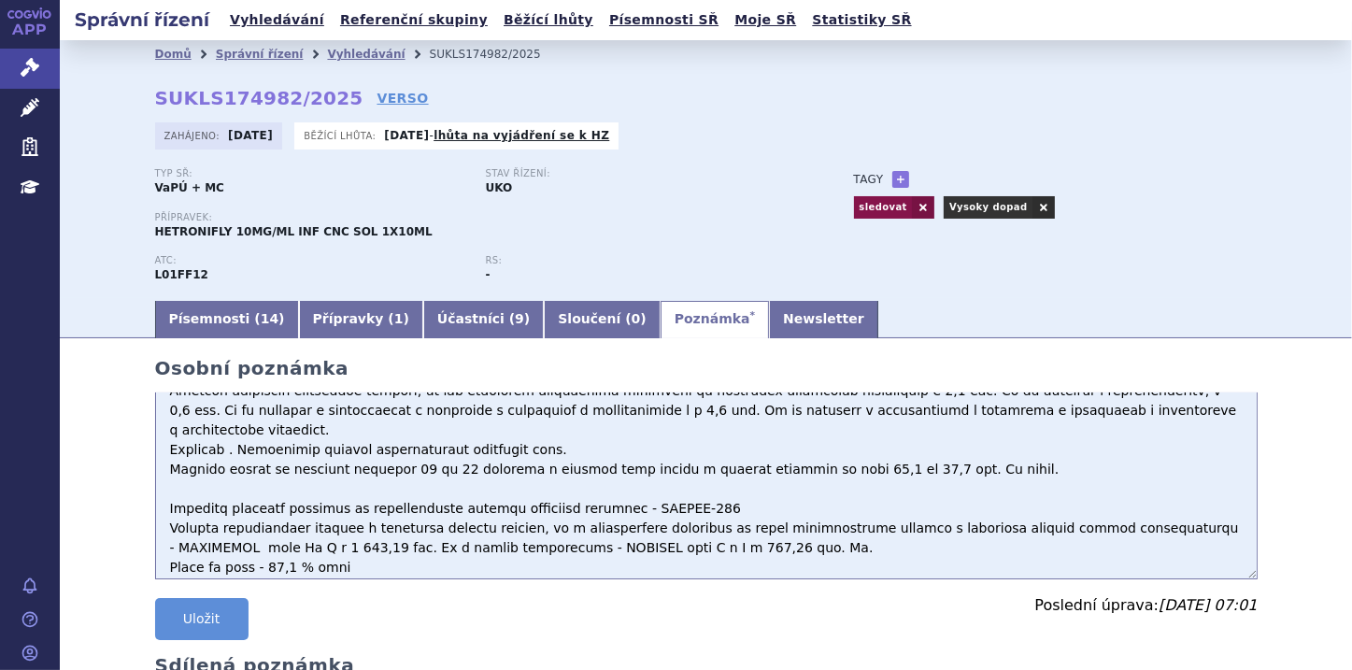
scroll to position [17, 0]
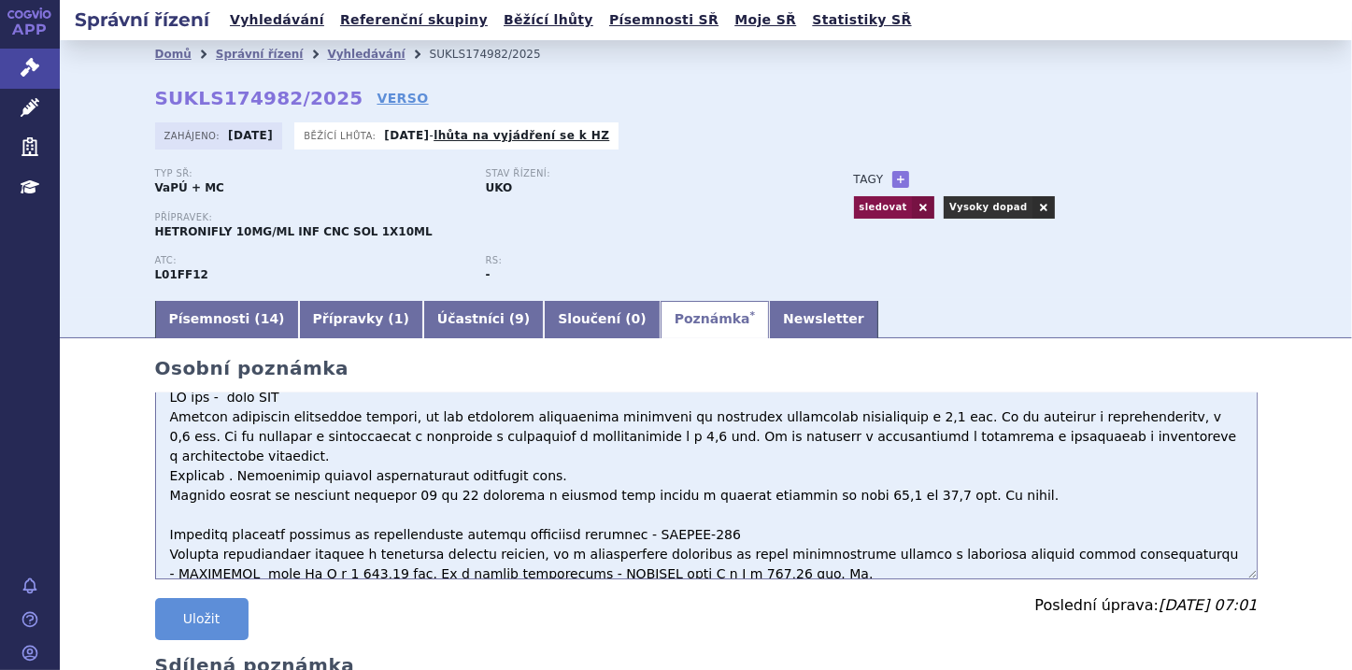
click at [164, 490] on textarea "Indikace . Extenzivní stádium malobuněčného karcinomu plic. Základem klinické e…" at bounding box center [706, 485] width 1102 height 187
paste textarea "0286082"
click at [270, 499] on textarea "Indikace . Extenzivní stádium malobuněčného karcinomu plic. Základem klinické e…" at bounding box center [706, 485] width 1102 height 187
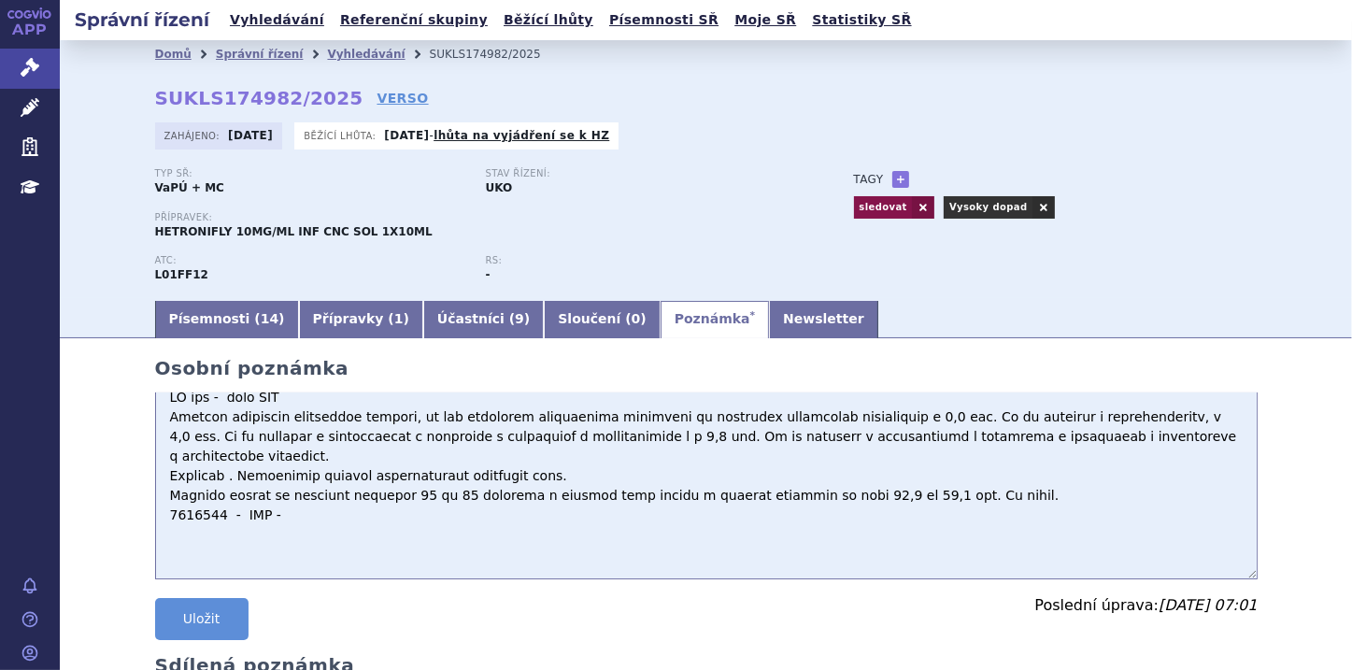
click at [305, 502] on textarea "Indikace . Extenzivní stádium malobuněčného karcinomu plic. Základem klinické e…" at bounding box center [706, 485] width 1102 height 187
paste textarea "32 488,89"
click at [172, 546] on textarea "Indikace . Extenzivní stádium malobuněčného karcinomu plic. Základem klinické e…" at bounding box center [706, 485] width 1102 height 187
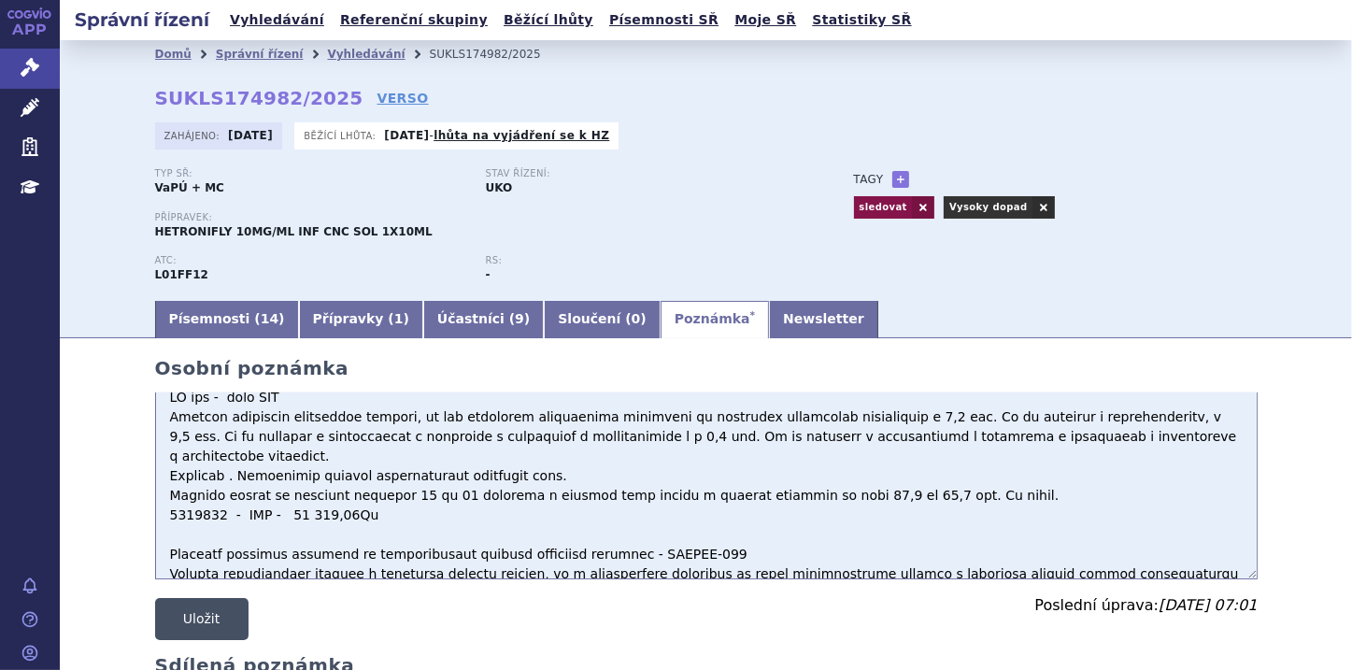
type textarea "LO ips - dolo SIT Ametcon adipiscin elitseddoe tempori, ut lab etdolorem aliqua…"
click at [209, 611] on button "Uložit" at bounding box center [201, 619] width 93 height 42
